Goal: Information Seeking & Learning: Understand process/instructions

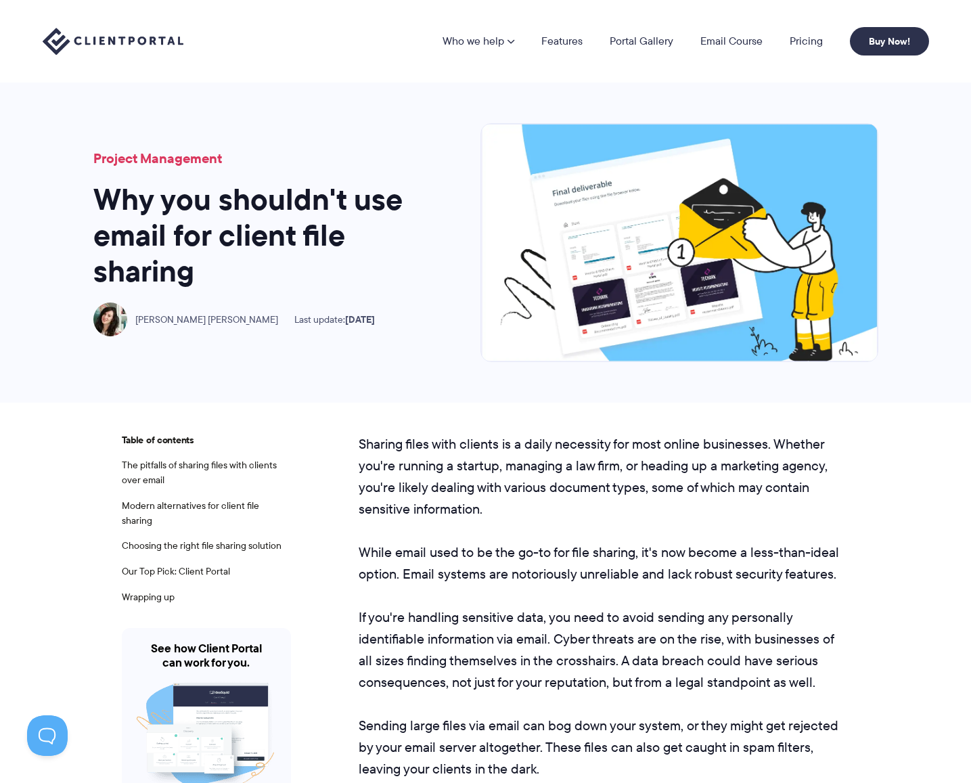
click at [105, 40] on img at bounding box center [113, 42] width 141 height 28
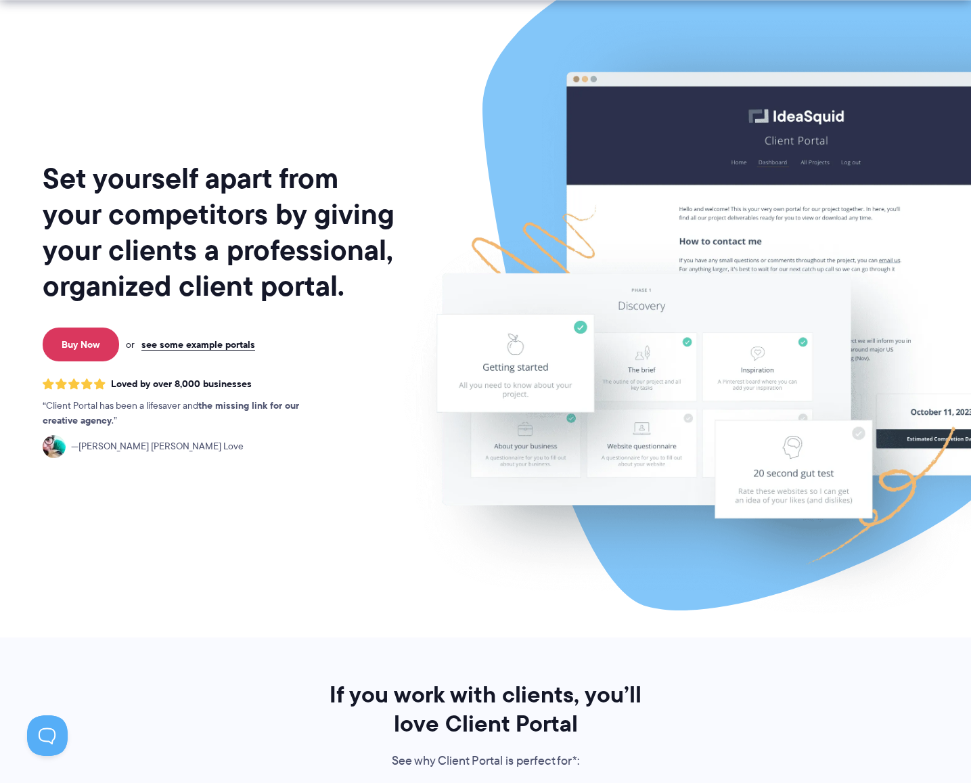
scroll to position [32, 0]
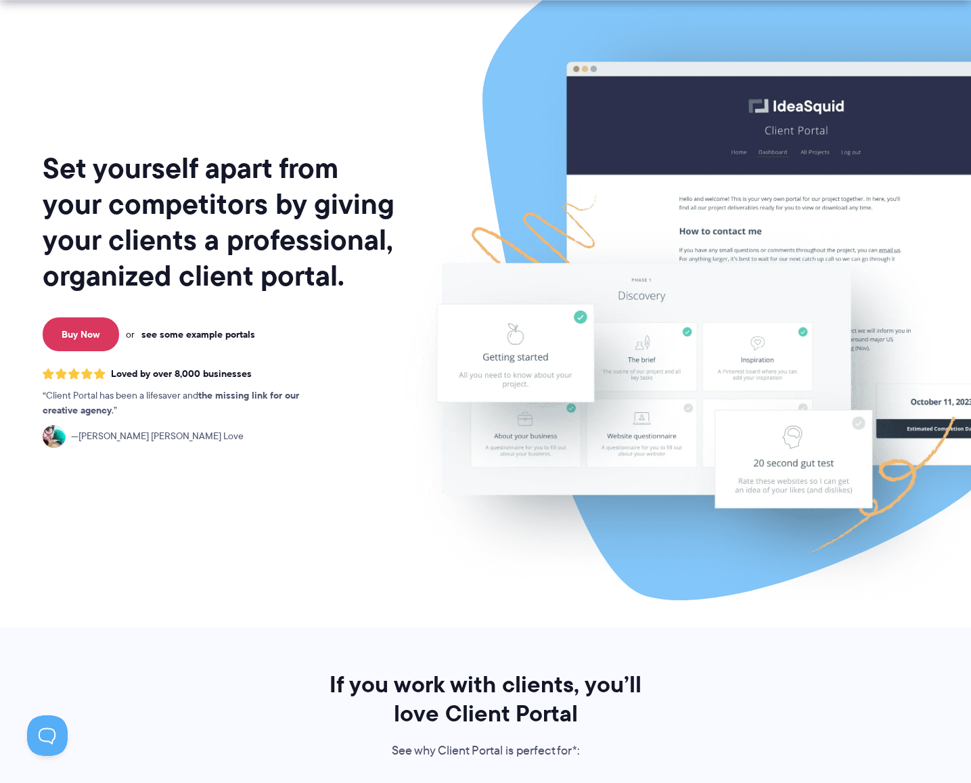
click at [223, 333] on link "see some example portals" at bounding box center [198, 334] width 114 height 12
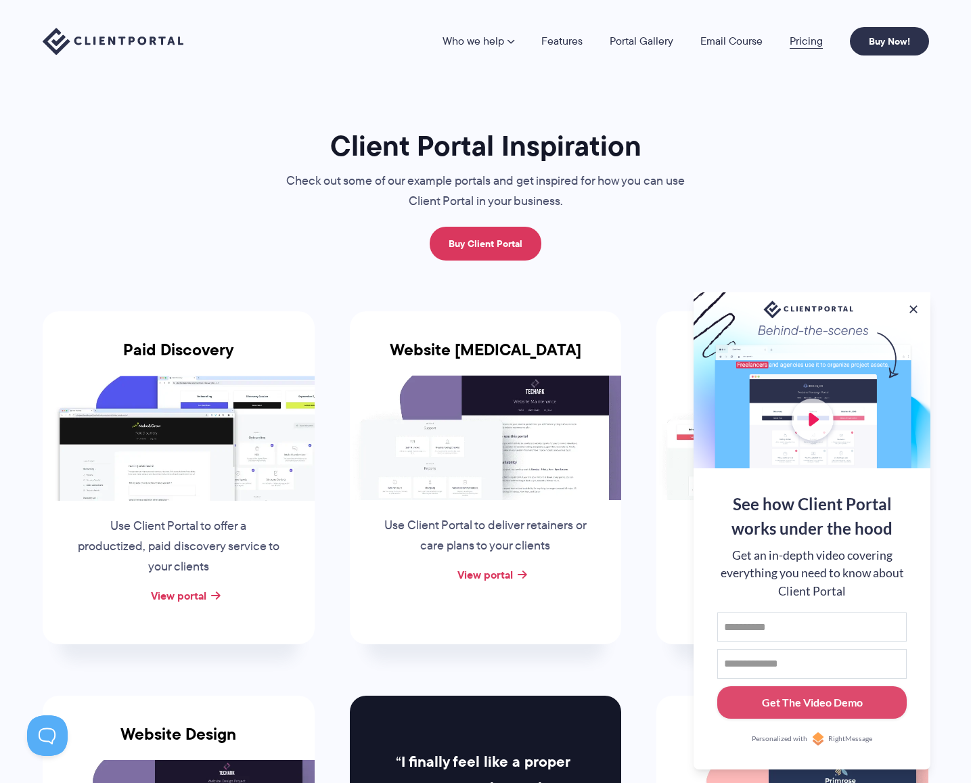
click at [802, 43] on link "Pricing" at bounding box center [806, 41] width 33 height 11
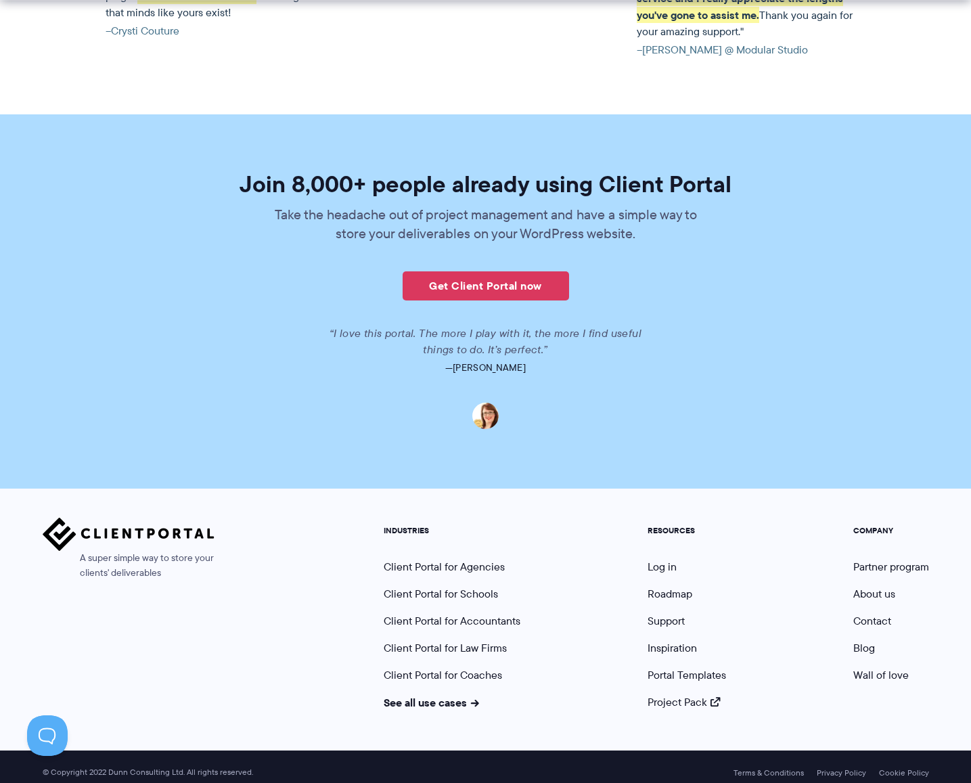
scroll to position [3107, 0]
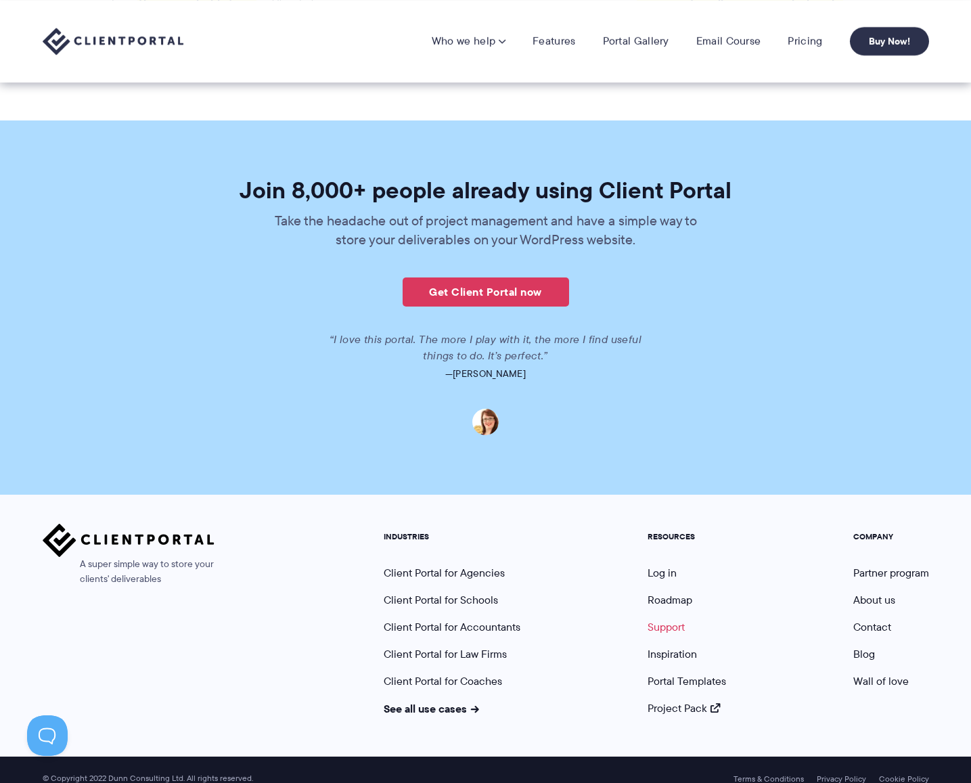
click at [675, 619] on link "Support" at bounding box center [666, 627] width 37 height 16
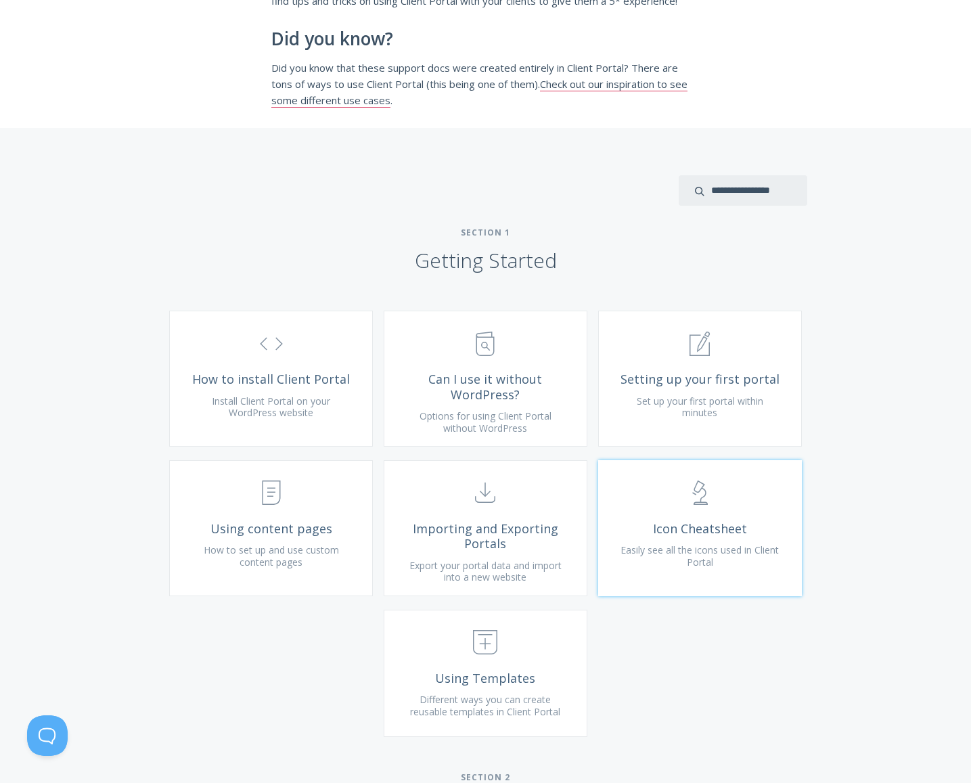
scroll to position [261, 0]
click at [527, 433] on span "Options for using Client Portal without WordPress" at bounding box center [486, 420] width 132 height 25
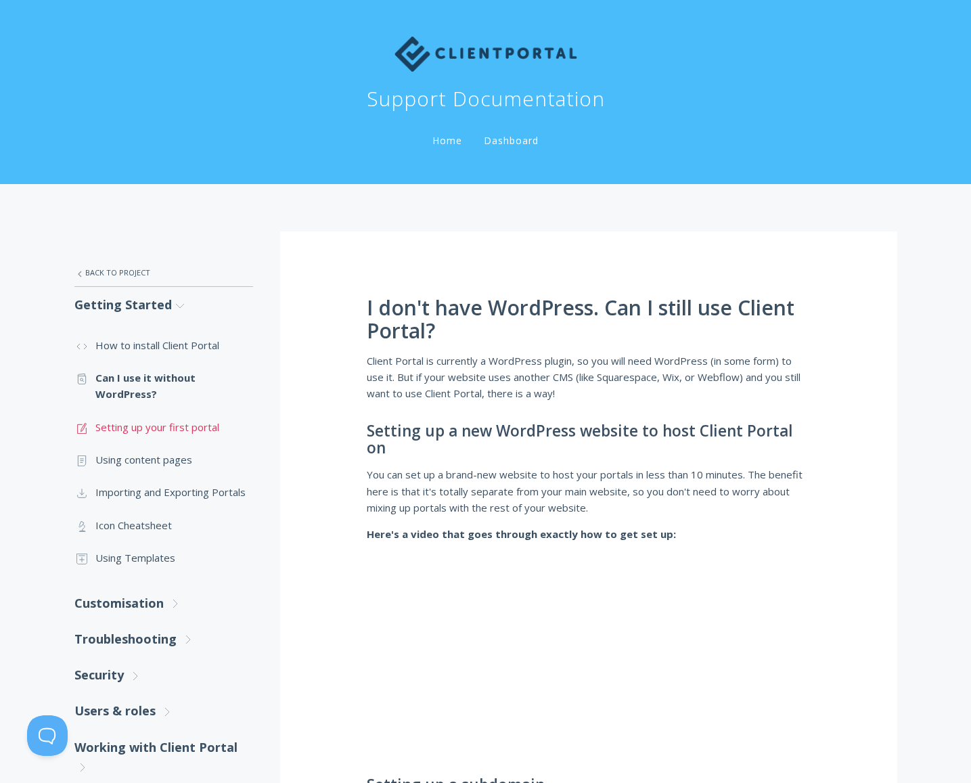
click at [198, 430] on link ".st0{fill:none;stroke:#000000;stroke-width:2;stroke-miterlimit:10;} 1. General …" at bounding box center [163, 427] width 179 height 32
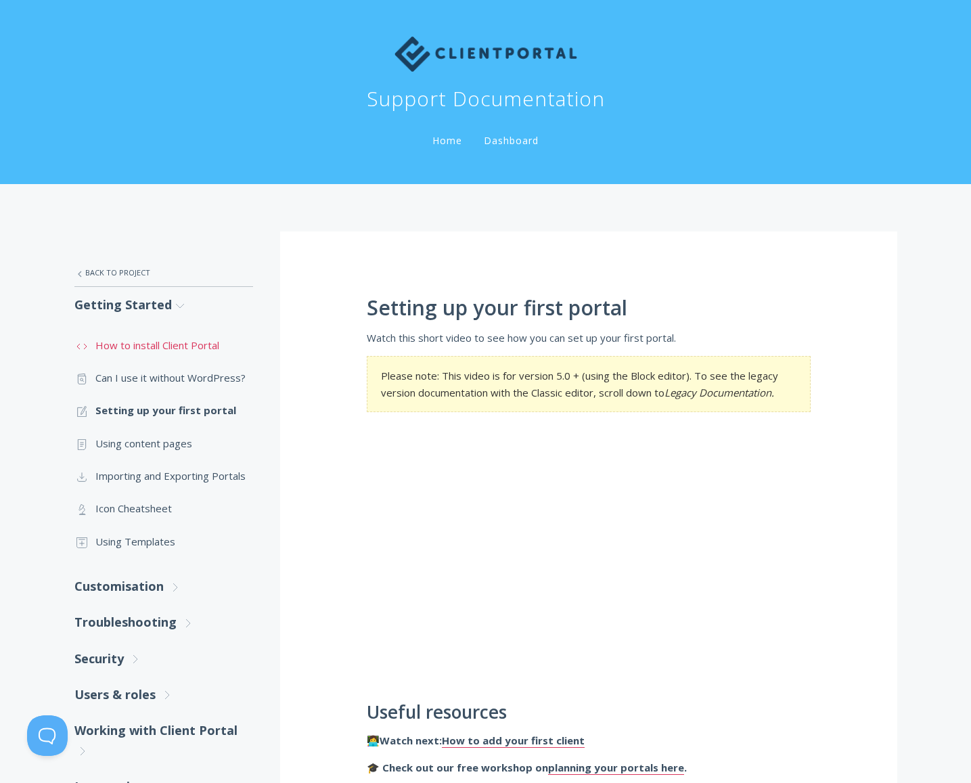
click at [143, 350] on link ".st0{fill:none;stroke:#000000;stroke-width:2;stroke-miterlimit:10;} Untitled-16…" at bounding box center [163, 345] width 179 height 32
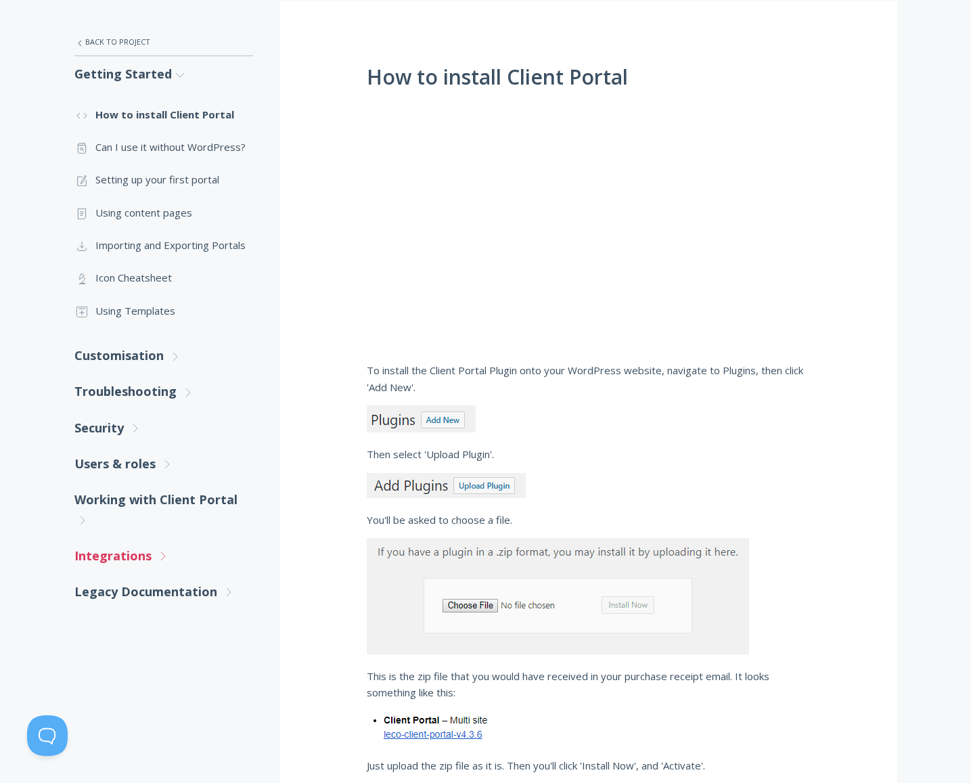
scroll to position [239, 0]
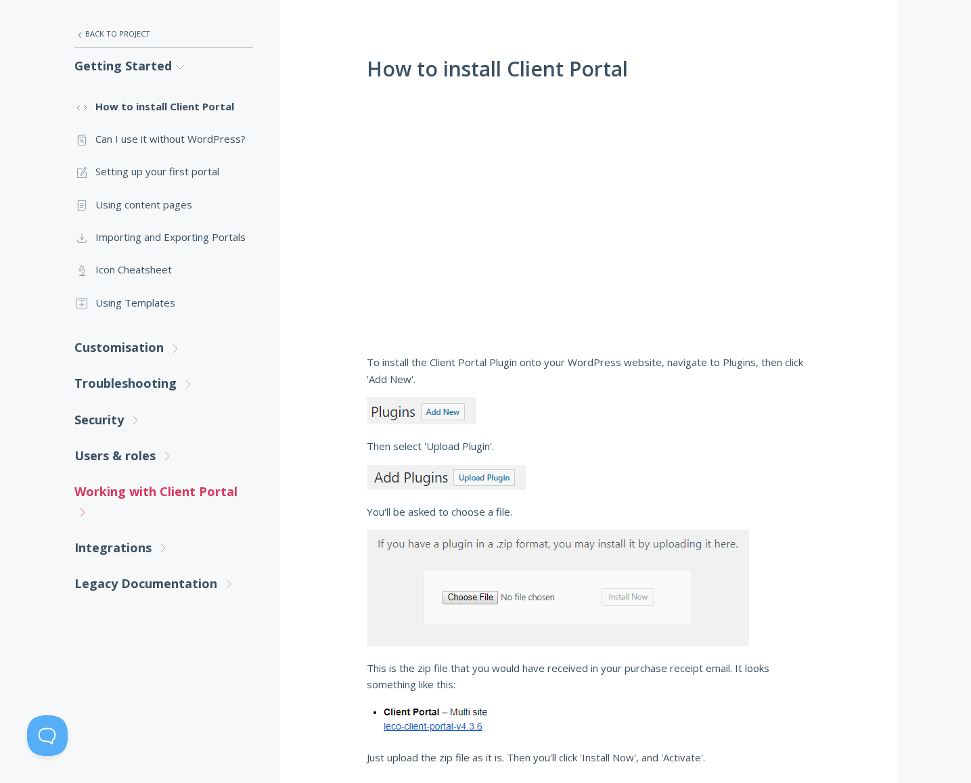
click at [160, 505] on link "Working with Client Portal .st0{fill:none;stroke:#000000;stroke-width:2;stroke-…" at bounding box center [163, 502] width 179 height 56
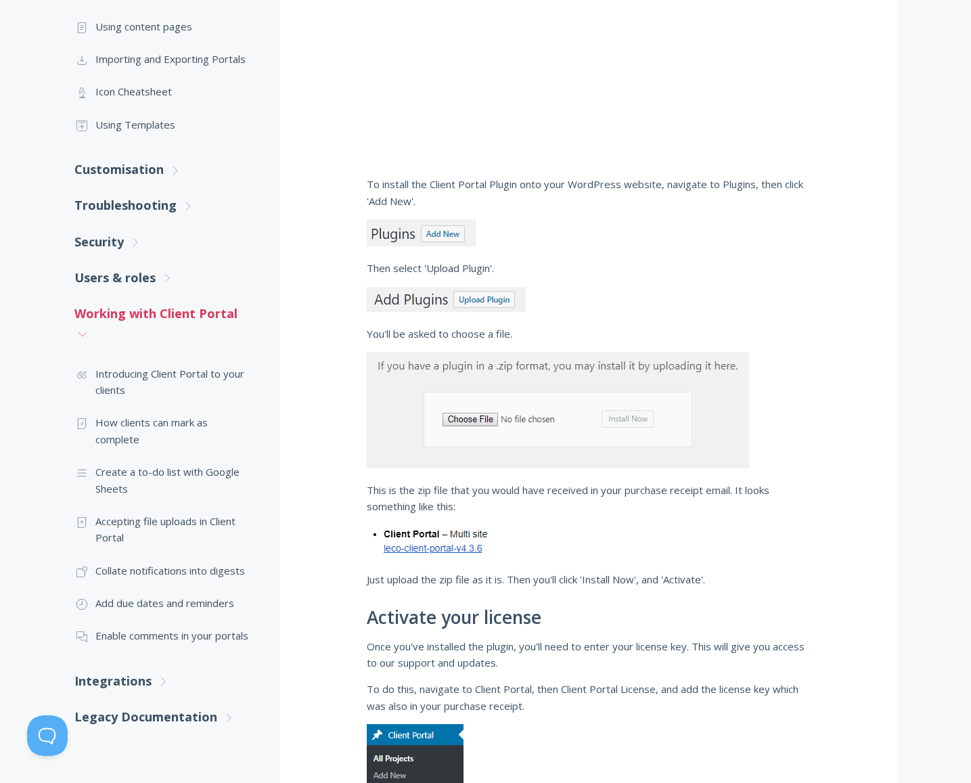
scroll to position [425, 0]
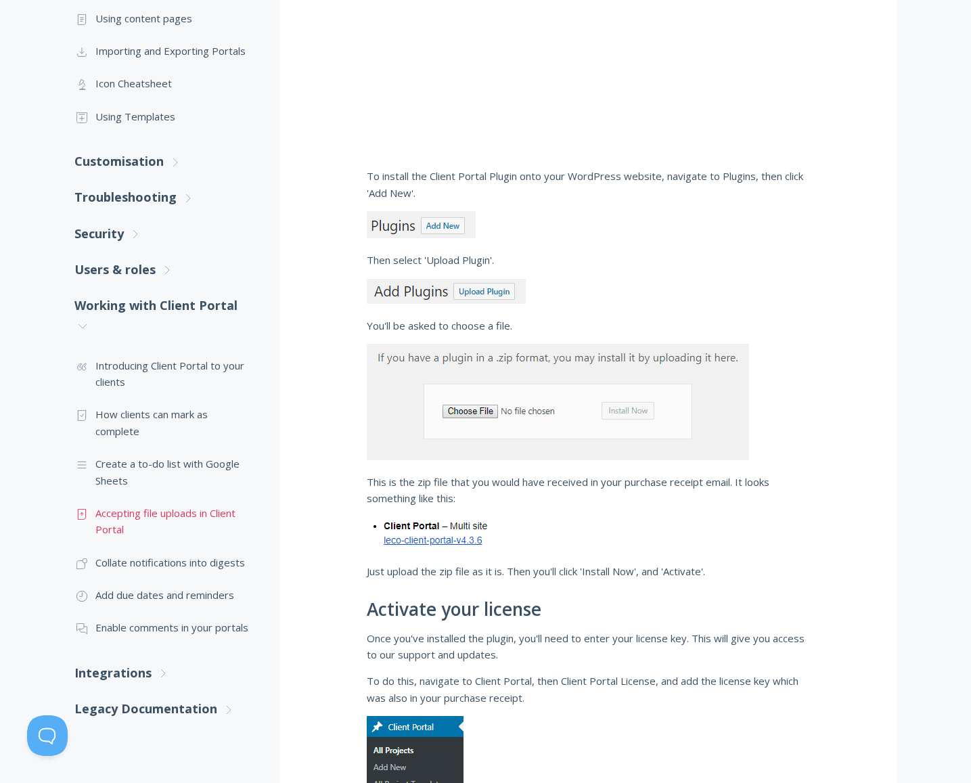
click at [168, 518] on link ".st0{fill:none;stroke:#000000;stroke-width:2;stroke-miterlimit:10;} Untitled-15…" at bounding box center [163, 521] width 179 height 49
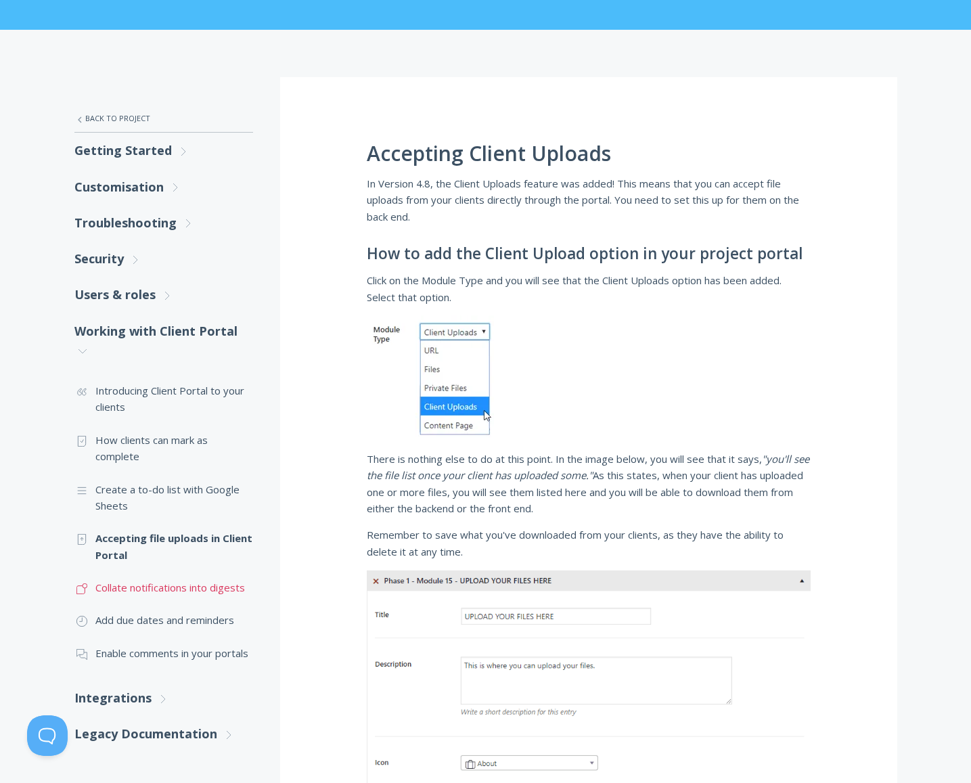
scroll to position [242, 0]
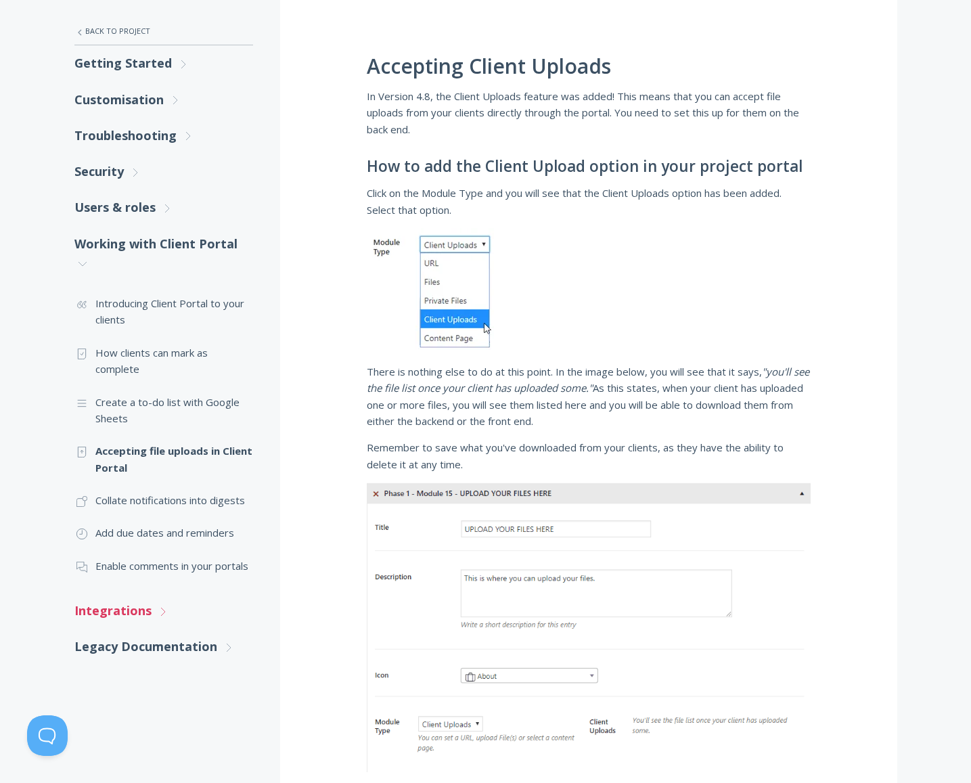
click at [133, 613] on link "Integrations .st0{fill:none;stroke:#000000;stroke-width:2;stroke-miterlimit:10;…" at bounding box center [163, 611] width 179 height 36
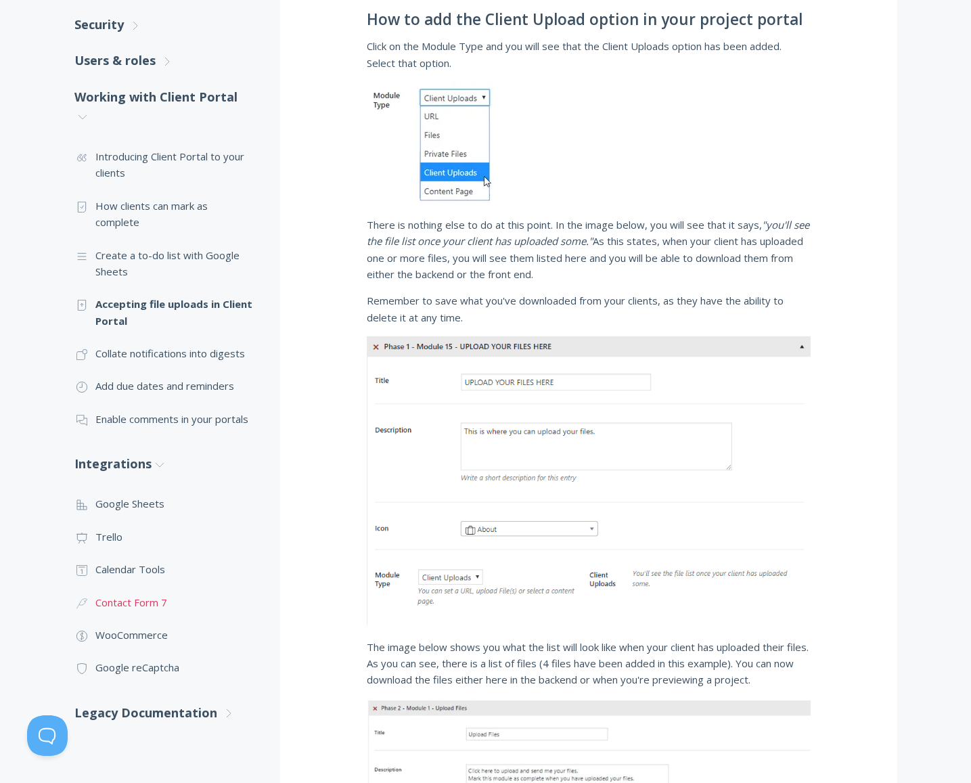
scroll to position [516, 0]
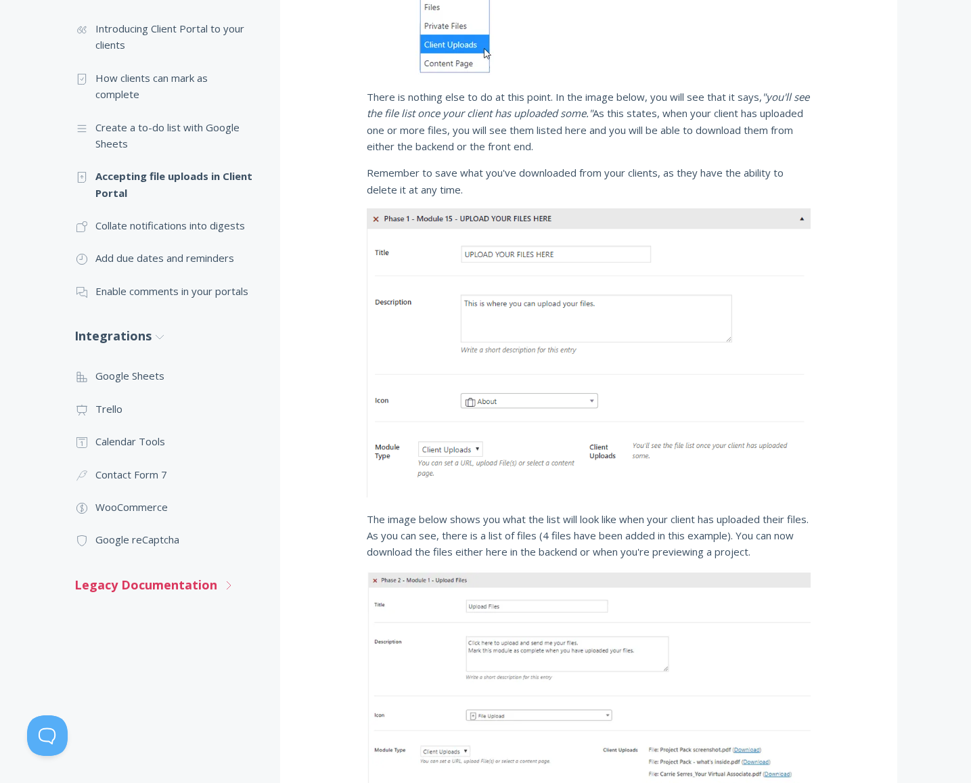
click at [138, 596] on link "Legacy Documentation .st0{fill:none;stroke:#000000;stroke-width:2;stroke-miterl…" at bounding box center [163, 585] width 179 height 36
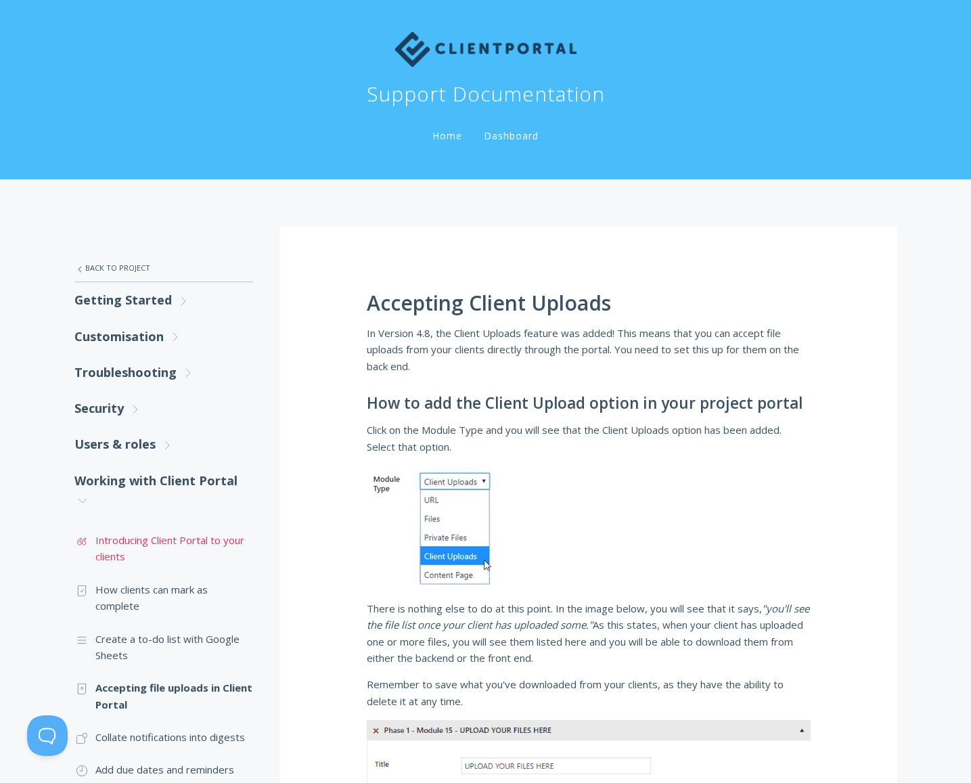
scroll to position [0, 0]
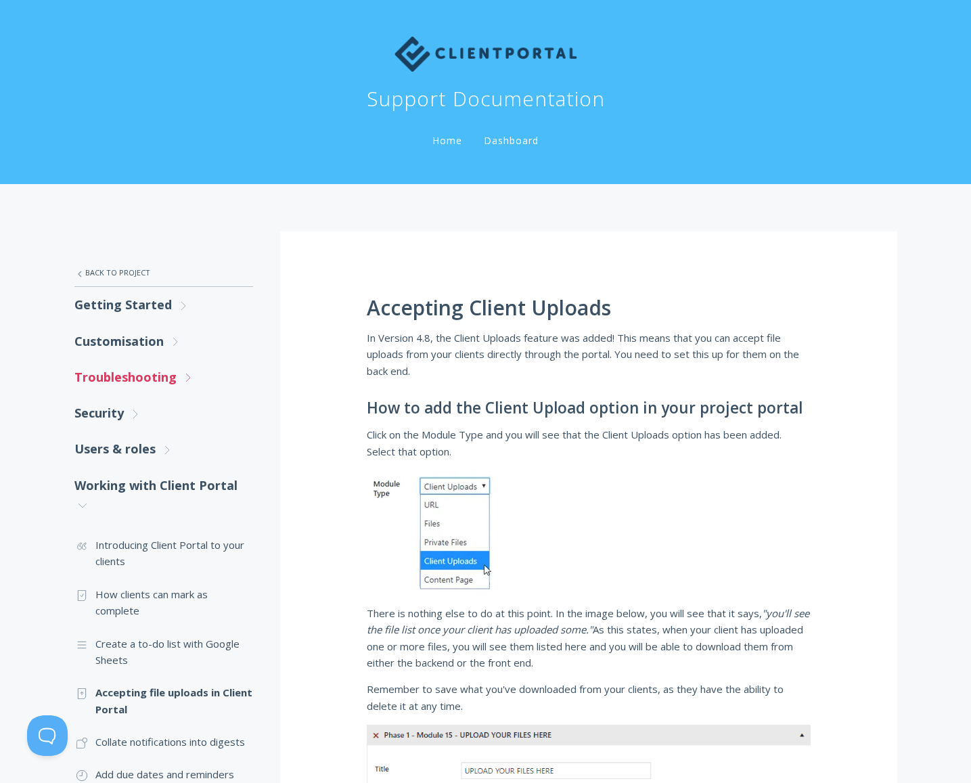
click at [125, 381] on link "Troubleshooting .st0{fill:none;stroke:#000000;stroke-width:2;stroke-miterlimit:…" at bounding box center [163, 377] width 179 height 36
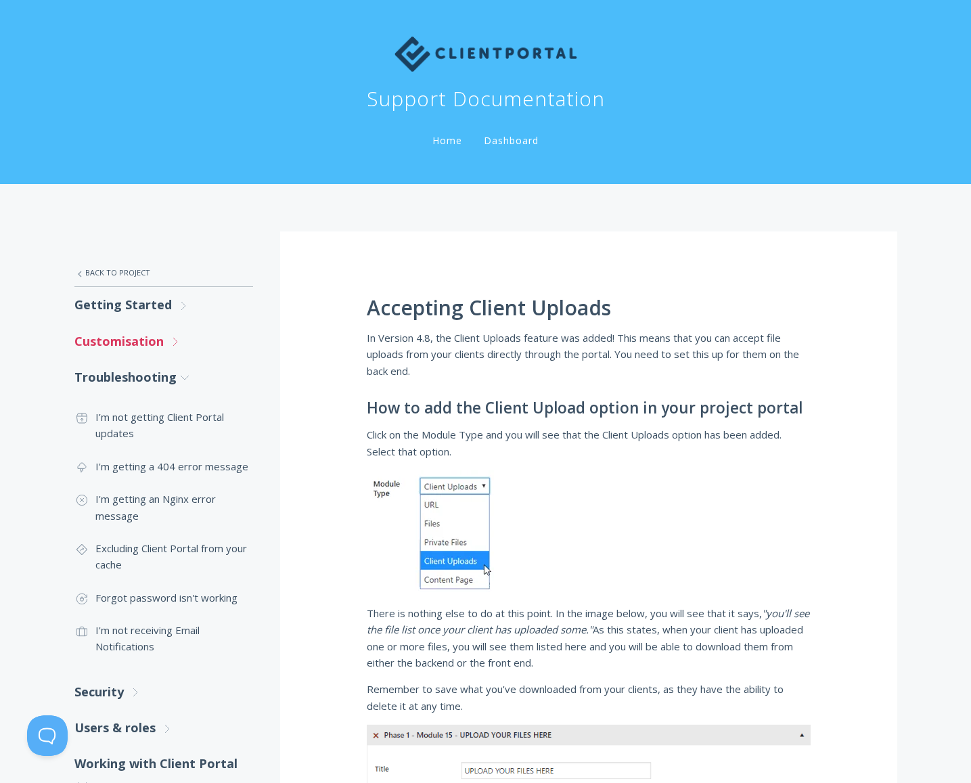
click at [131, 336] on link "Customisation .st0{fill:none;stroke:#000000;stroke-width:2;stroke-miterlimit:10…" at bounding box center [163, 342] width 179 height 36
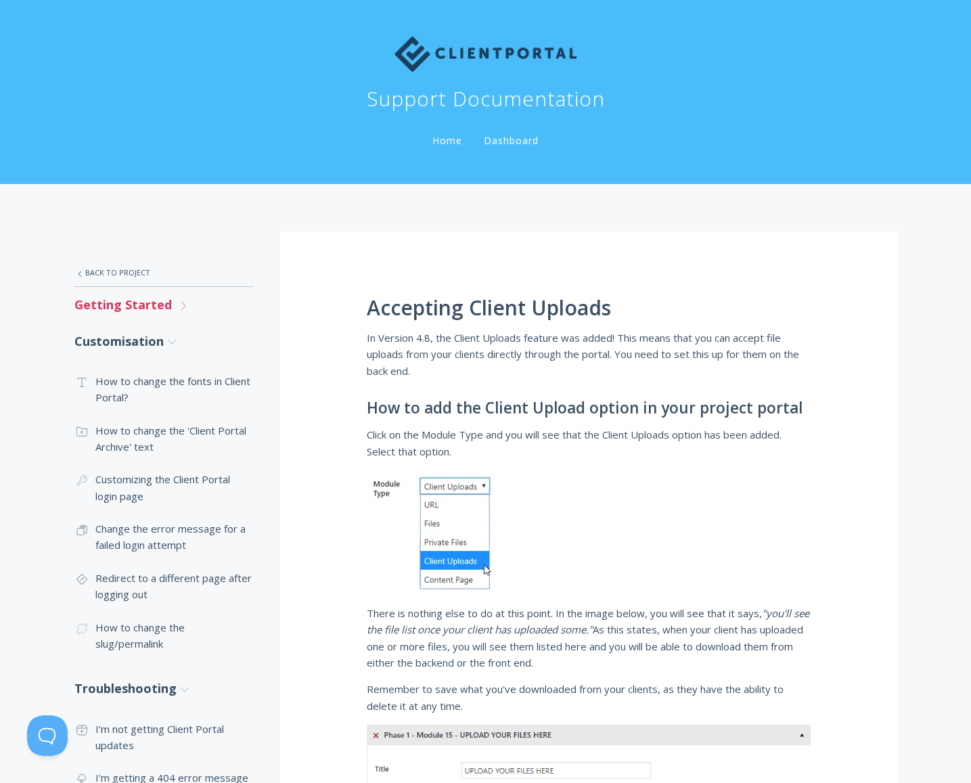
click at [131, 303] on link "Getting Started .st0{fill:none;stroke:#000000;stroke-width:2;stroke-miterlimit:…" at bounding box center [163, 305] width 179 height 36
